Goal: Navigation & Orientation: Find specific page/section

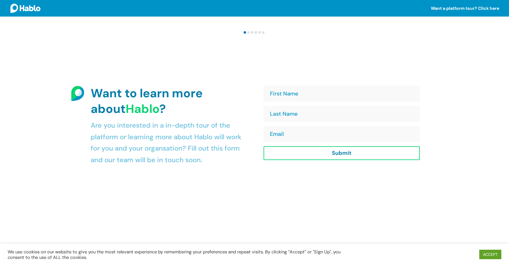
scroll to position [1157, 0]
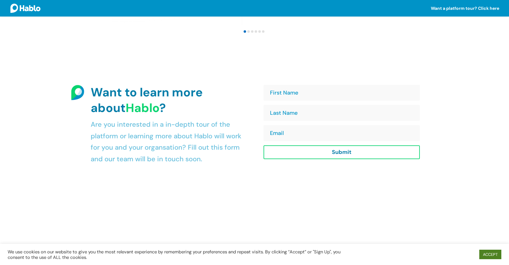
click at [486, 254] on link "ACCEPT" at bounding box center [490, 255] width 22 height 10
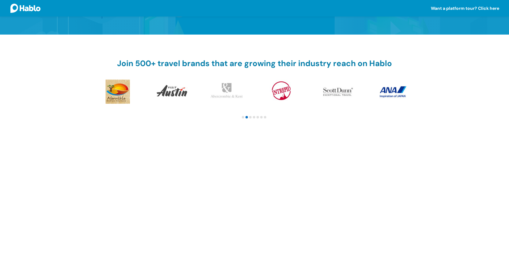
scroll to position [174, 0]
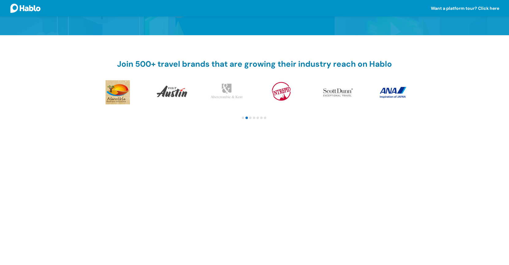
click at [251, 118] on span "Go to slide 3" at bounding box center [250, 118] width 2 height 2
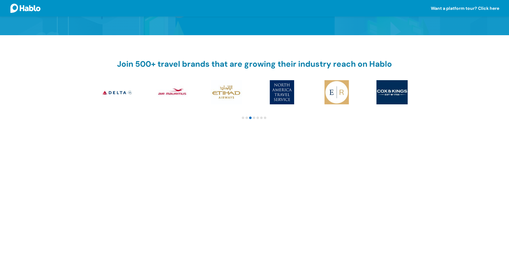
click at [254, 118] on span "Go to slide 4" at bounding box center [254, 118] width 2 height 2
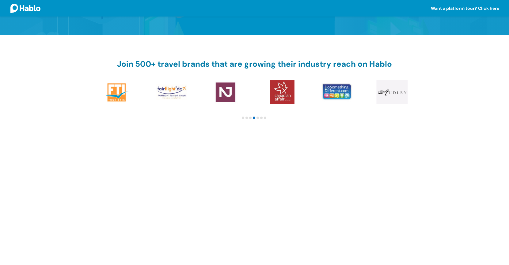
click at [258, 118] on span "Go to slide 5" at bounding box center [258, 118] width 2 height 2
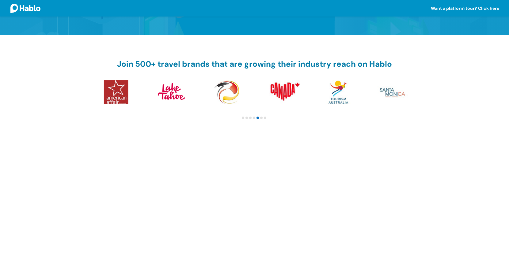
click at [262, 118] on span "Go to slide 6" at bounding box center [261, 118] width 2 height 2
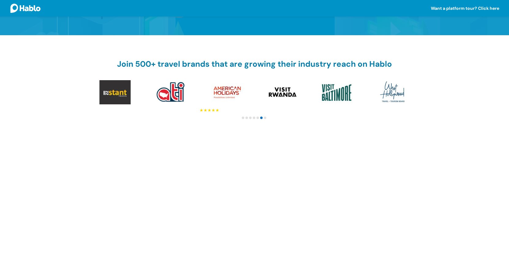
click at [268, 117] on div at bounding box center [254, 117] width 331 height 7
click at [264, 117] on span "Go to slide 7" at bounding box center [265, 118] width 2 height 2
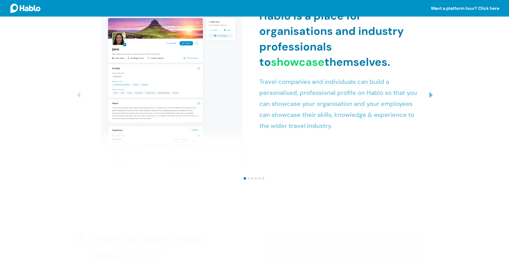
scroll to position [978, 0]
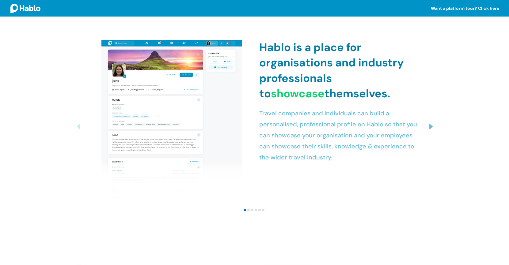
click at [430, 126] on div "Next slide" at bounding box center [430, 127] width 10 height 10
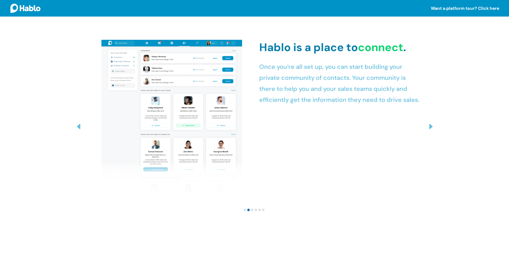
click at [430, 126] on div "Next slide" at bounding box center [430, 127] width 10 height 10
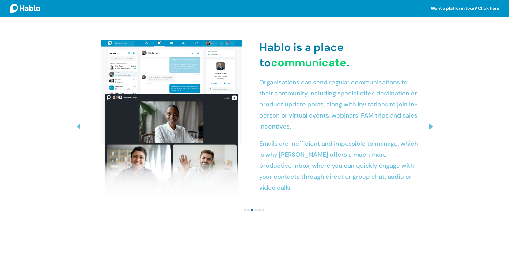
click at [430, 126] on div "Next slide" at bounding box center [430, 127] width 10 height 10
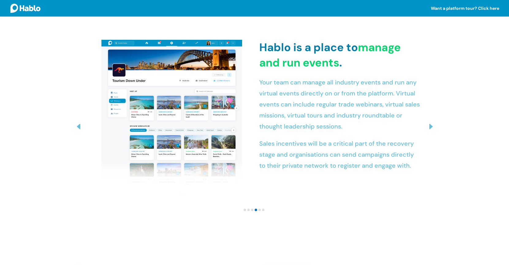
click at [430, 126] on div "Next slide" at bounding box center [430, 127] width 10 height 10
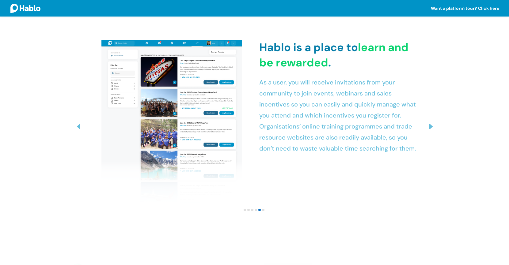
click at [430, 126] on div "Next slide" at bounding box center [430, 127] width 10 height 10
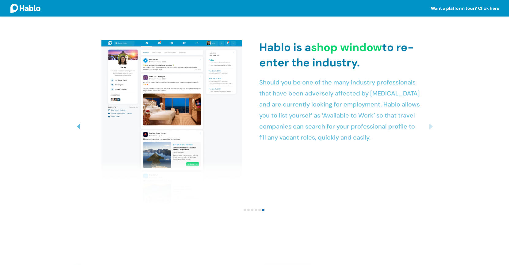
click at [430, 126] on div "Next slide" at bounding box center [430, 127] width 10 height 10
click at [430, 127] on div "Next slide" at bounding box center [430, 127] width 10 height 10
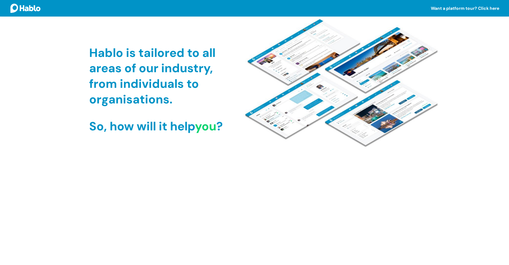
scroll to position [767, 0]
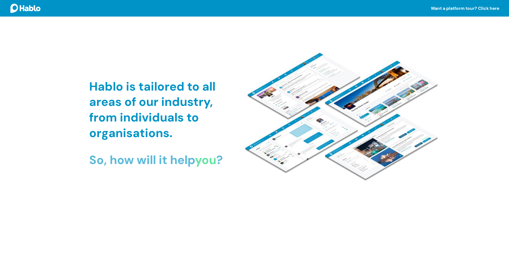
click at [385, 143] on img at bounding box center [342, 116] width 200 height 134
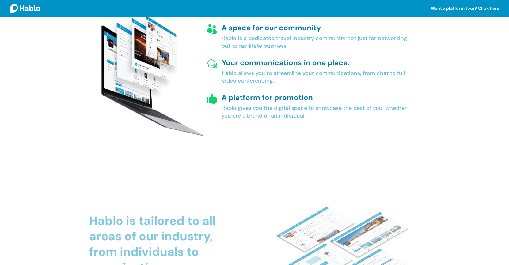
scroll to position [559, 0]
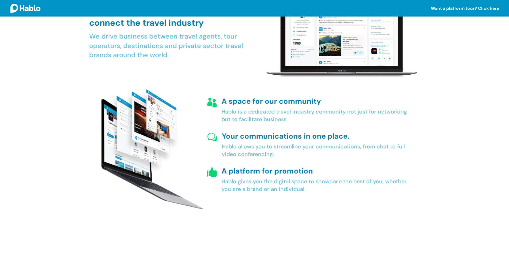
click at [298, 102] on span "A space for our community" at bounding box center [272, 102] width 100 height 10
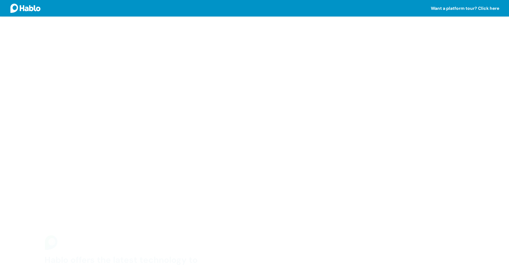
scroll to position [305, 0]
